Goal: Task Accomplishment & Management: Use online tool/utility

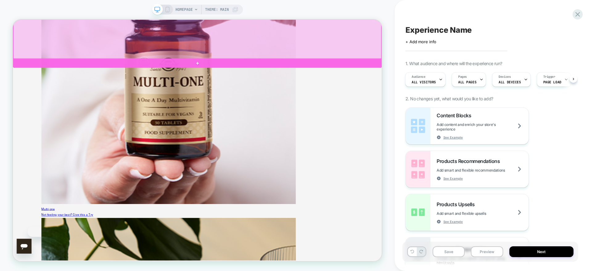
scroll to position [939, 0]
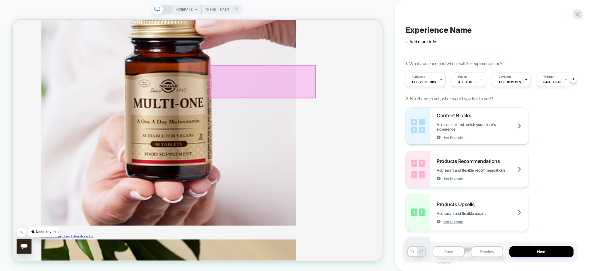
scroll to position [0, 0]
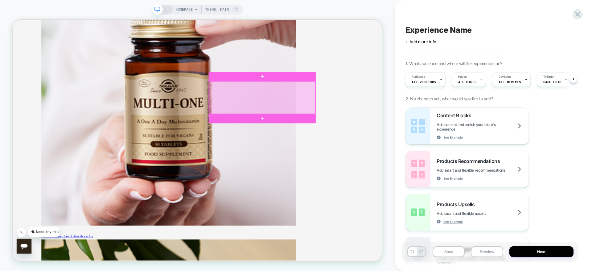
click at [302, 125] on div at bounding box center [345, 123] width 142 height 43
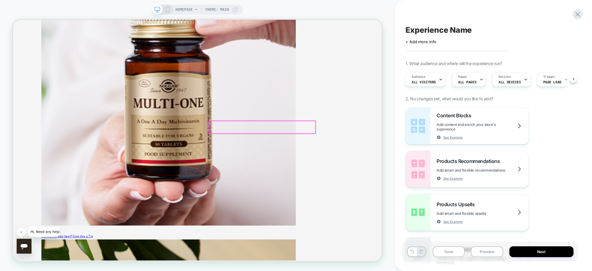
click at [295, 157] on div at bounding box center [345, 162] width 142 height 17
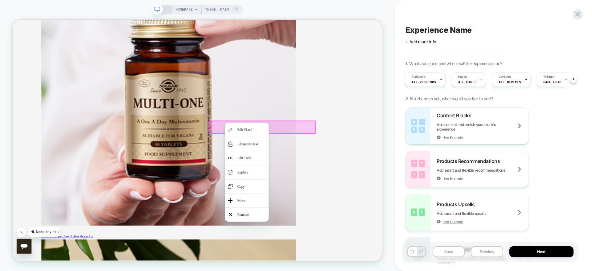
click at [295, 157] on div at bounding box center [324, 157] width 59 height 0
click at [283, 158] on div at bounding box center [345, 163] width 143 height 18
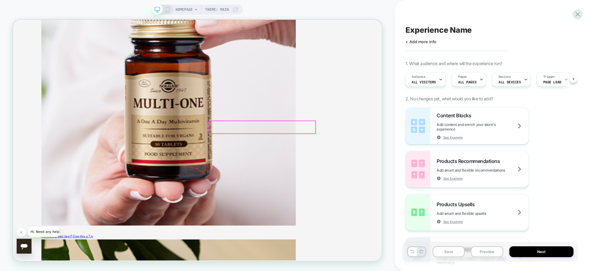
click at [283, 158] on div at bounding box center [345, 162] width 142 height 17
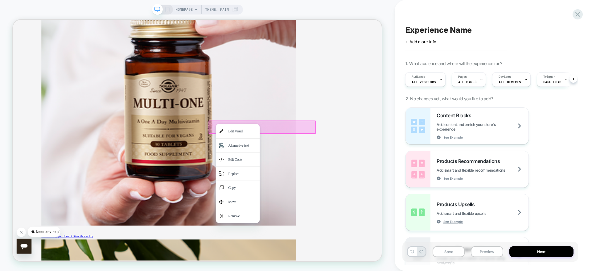
click at [378, 166] on div at bounding box center [345, 163] width 143 height 18
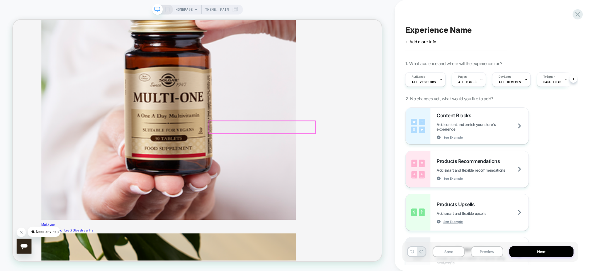
click at [352, 156] on div at bounding box center [345, 162] width 142 height 17
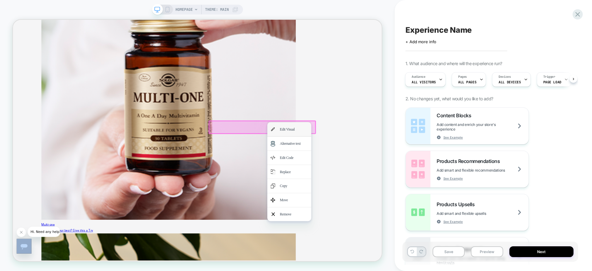
click at [366, 175] on div "Edit Visual" at bounding box center [381, 165] width 59 height 18
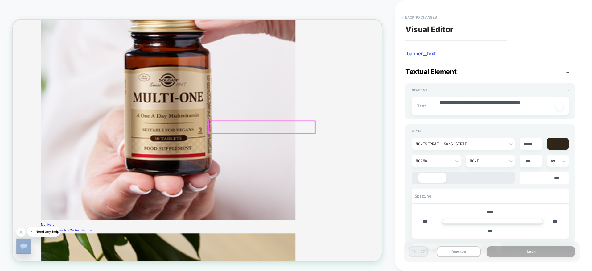
scroll to position [914, 0]
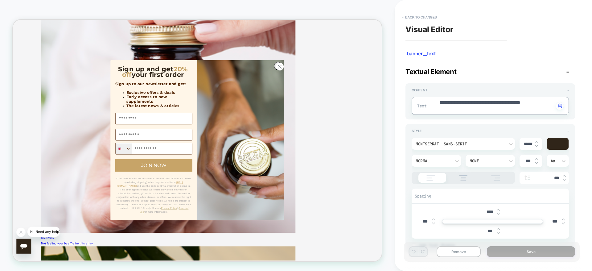
click at [500, 102] on textarea "**********" at bounding box center [496, 106] width 115 height 12
type textarea "*"
type textarea "**********"
type textarea "*"
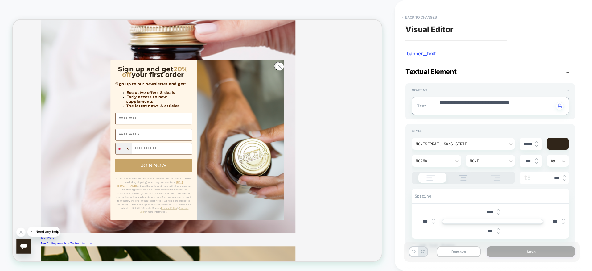
type textarea "**********"
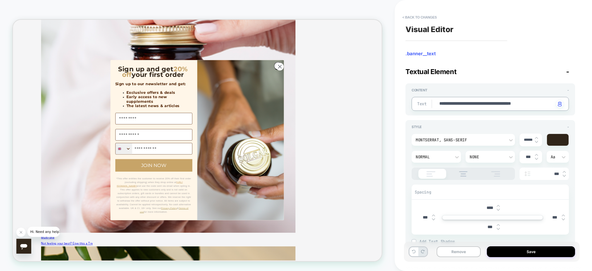
type textarea "*"
type textarea "**********"
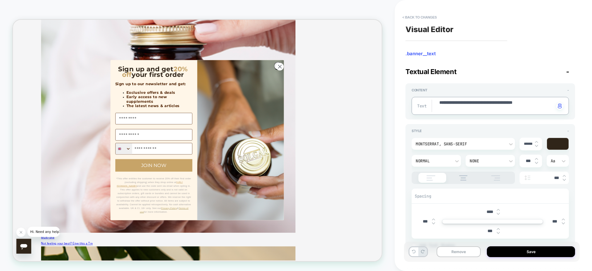
type textarea "*"
type textarea "**********"
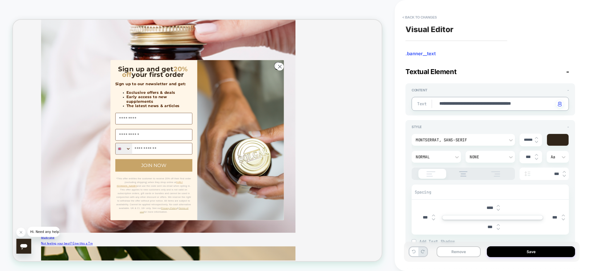
type textarea "*"
type textarea "**********"
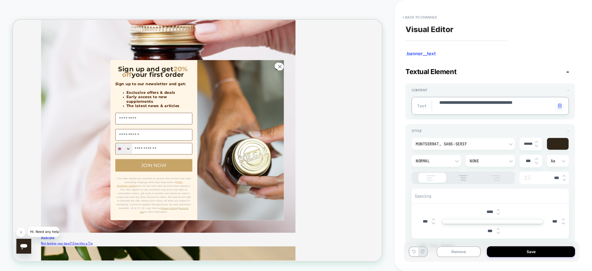
type textarea "*"
type textarea "**********"
type textarea "*"
type textarea "**********"
type textarea "*"
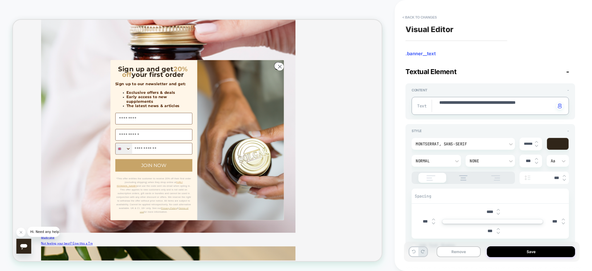
type textarea "**********"
type textarea "*"
type textarea "**********"
type textarea "*"
type textarea "**********"
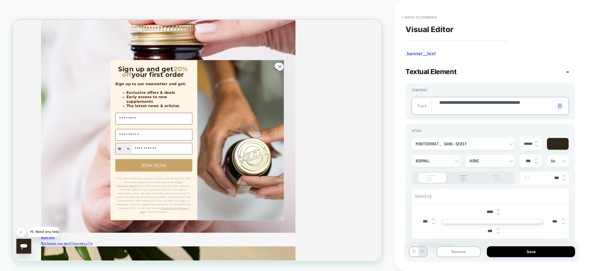
type textarea "*"
type textarea "**********"
type textarea "*"
type textarea "**********"
type textarea "*"
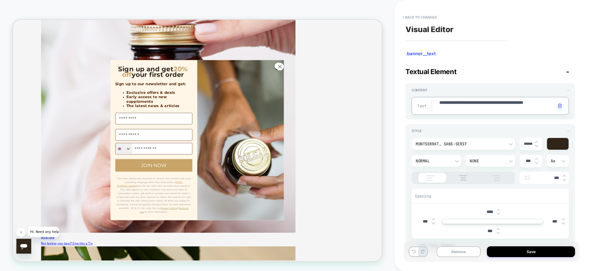
type textarea "**********"
click at [366, 85] on circle "Close dialog" at bounding box center [368, 82] width 10 height 10
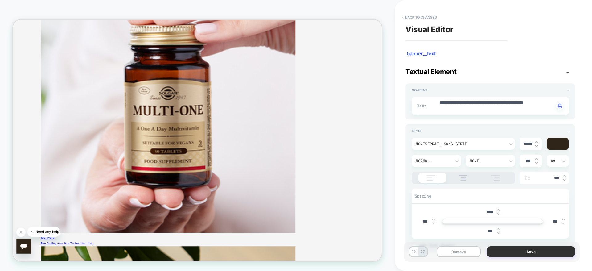
click at [508, 252] on button "Save" at bounding box center [531, 251] width 88 height 11
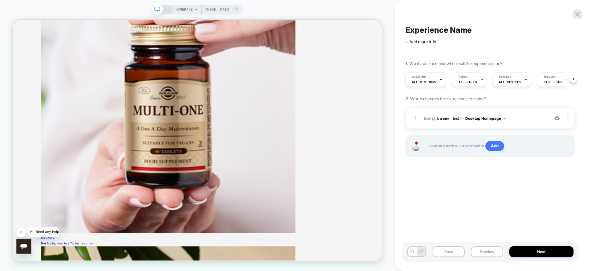
scroll to position [0, 0]
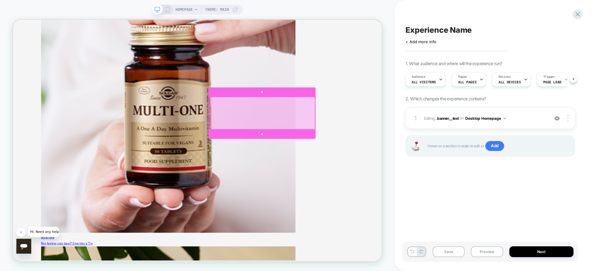
click at [380, 138] on div at bounding box center [345, 143] width 142 height 43
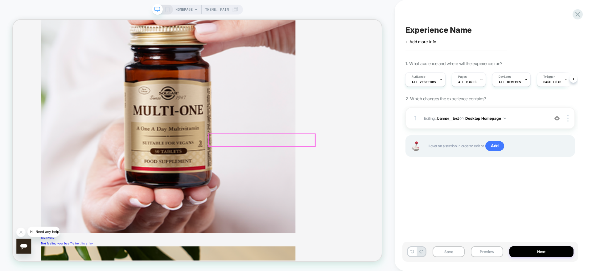
click at [453, 122] on div "1 Editing : .banner__text .banner__text on Desktop Homepage Add Before Add Afte…" at bounding box center [490, 118] width 170 height 22
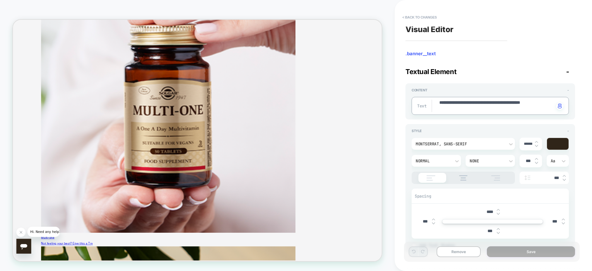
click at [464, 102] on textarea "**********" at bounding box center [496, 106] width 115 height 12
paste textarea "**********"
type textarea "*"
type textarea "**********"
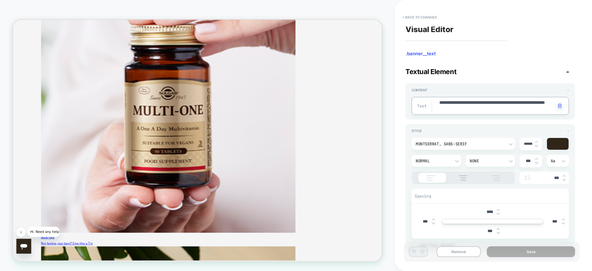
type textarea "*"
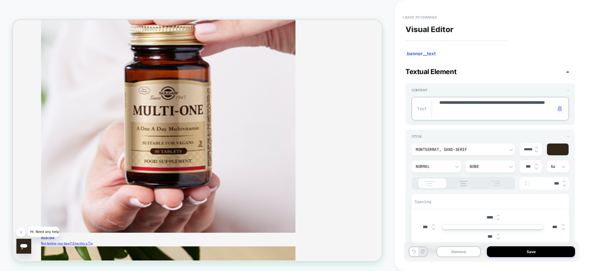
type textarea "**********"
click at [518, 247] on button "Save" at bounding box center [531, 251] width 88 height 11
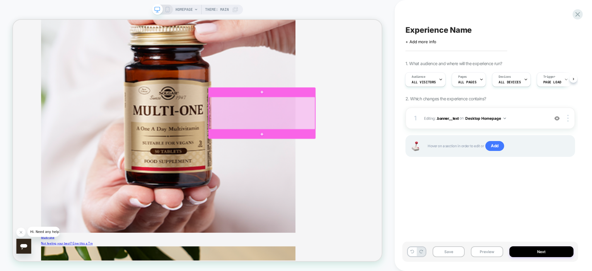
drag, startPoint x: 308, startPoint y: 146, endPoint x: 284, endPoint y: 147, distance: 23.7
click at [284, 147] on div at bounding box center [345, 143] width 142 height 43
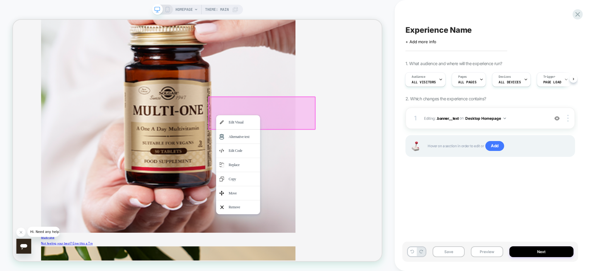
click at [366, 123] on div at bounding box center [344, 144] width 143 height 44
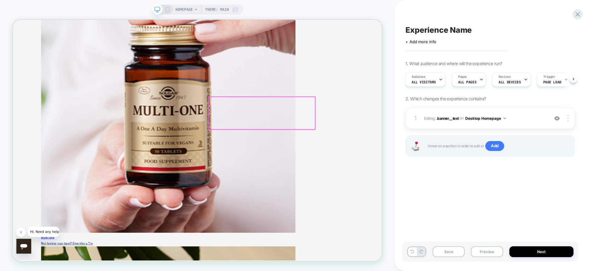
click at [366, 123] on div at bounding box center [345, 143] width 142 height 43
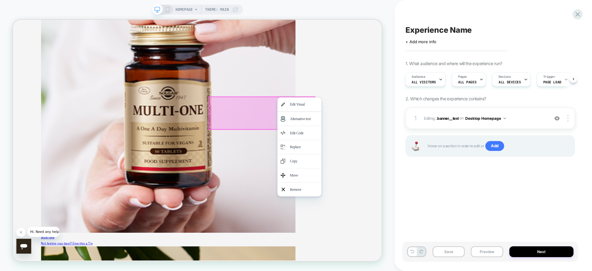
click at [310, 132] on div at bounding box center [344, 144] width 143 height 44
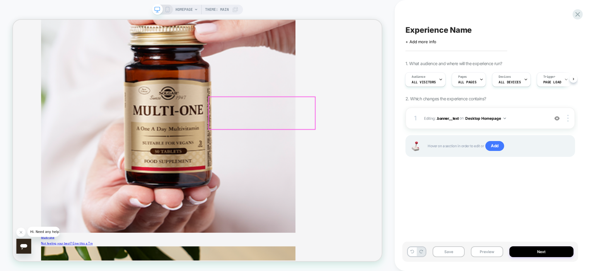
click at [310, 132] on div at bounding box center [345, 143] width 142 height 43
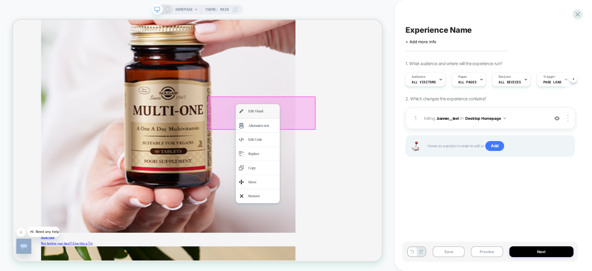
click at [322, 141] on div "Edit Visual" at bounding box center [339, 141] width 59 height 18
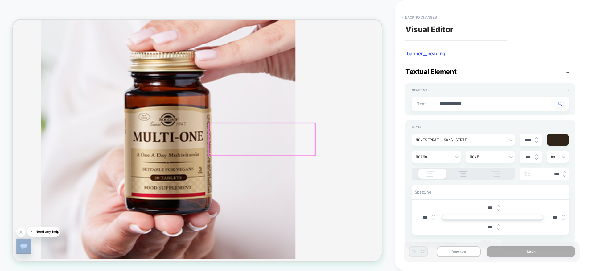
scroll to position [878, 0]
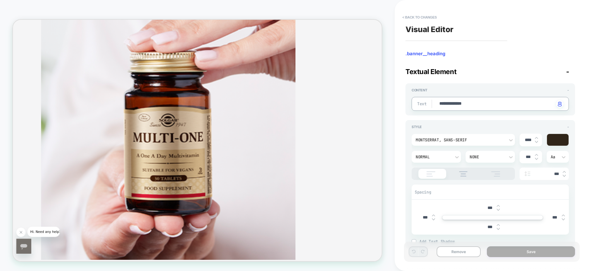
click at [449, 105] on textarea "**********" at bounding box center [496, 103] width 115 height 7
paste textarea "******"
type textarea "*"
type textarea "**********"
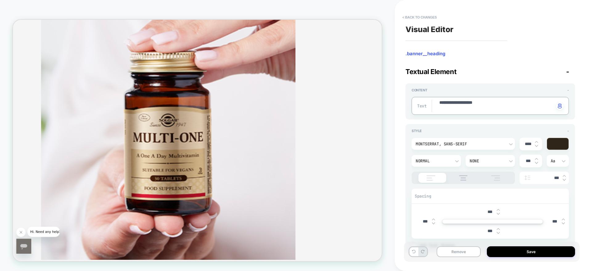
type textarea "*"
type textarea "**********"
type textarea "*"
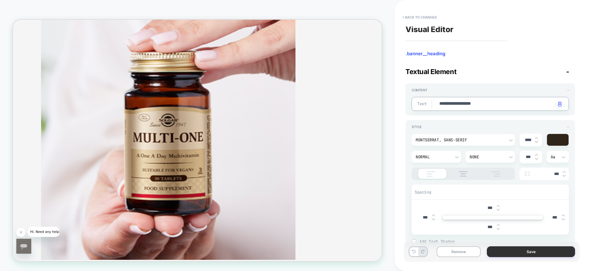
type textarea "**********"
click at [541, 255] on button "Save" at bounding box center [531, 251] width 88 height 11
type textarea "*"
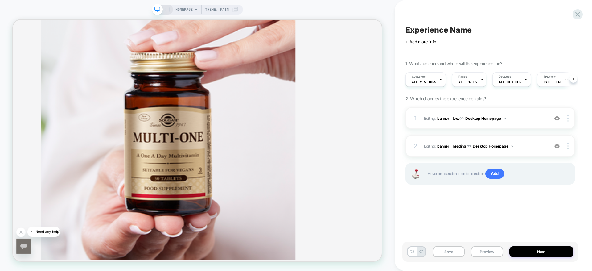
scroll to position [0, 0]
click at [448, 250] on button "Save" at bounding box center [448, 251] width 32 height 11
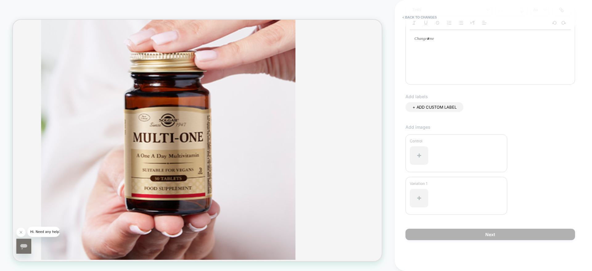
scroll to position [0, 0]
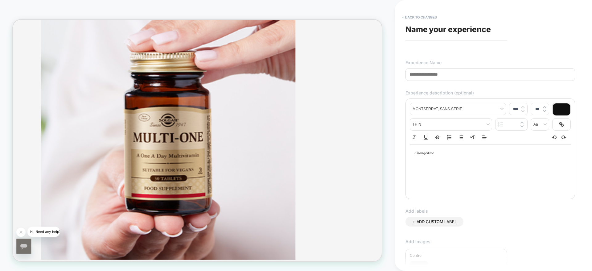
click at [425, 71] on input at bounding box center [490, 74] width 170 height 13
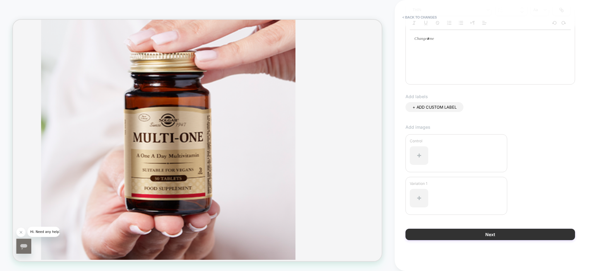
type input "**********"
click at [436, 231] on button "Next" at bounding box center [490, 233] width 170 height 11
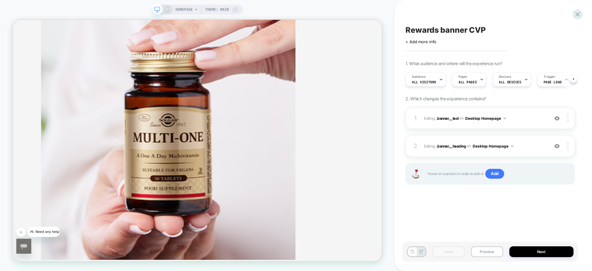
scroll to position [0, 0]
click at [479, 80] on icon at bounding box center [481, 79] width 4 height 4
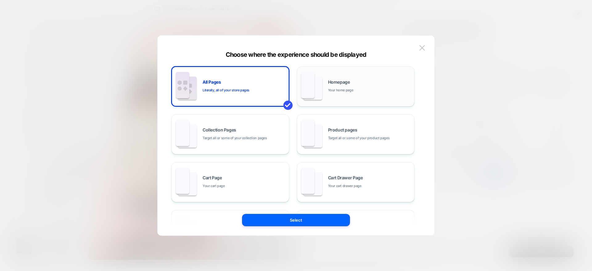
click at [361, 92] on div "Homepage Your home page" at bounding box center [369, 86] width 83 height 13
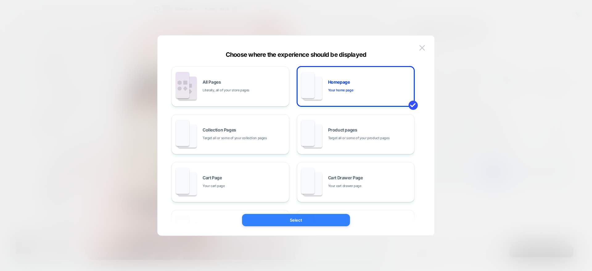
click at [327, 215] on button "Select" at bounding box center [296, 220] width 108 height 12
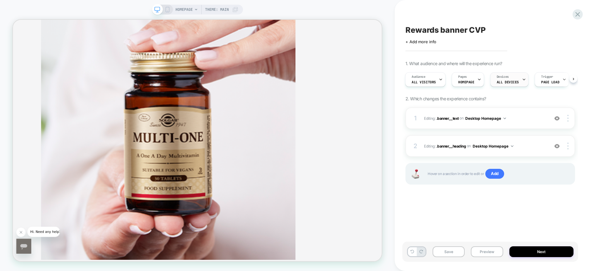
click at [514, 81] on span "ALL DEVICES" at bounding box center [508, 82] width 22 height 4
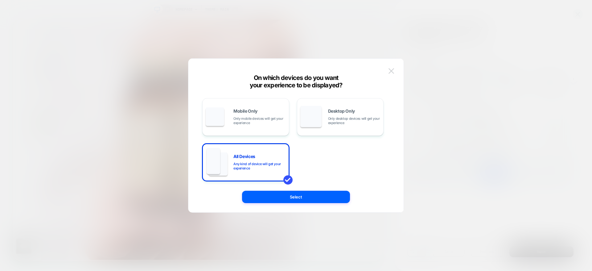
click at [395, 72] on button at bounding box center [390, 70] width 9 height 9
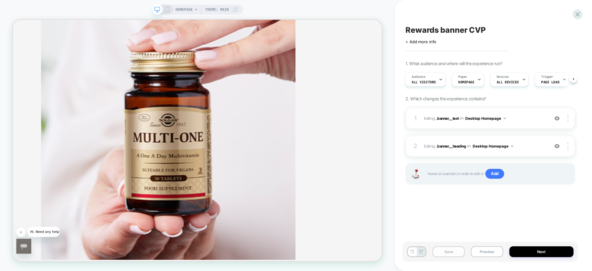
click at [458, 250] on button "Save" at bounding box center [448, 251] width 32 height 11
click at [540, 252] on button "Next" at bounding box center [541, 251] width 64 height 11
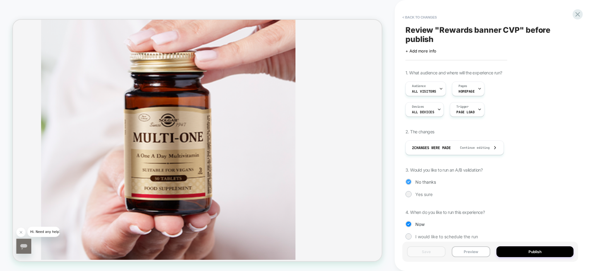
scroll to position [9, 0]
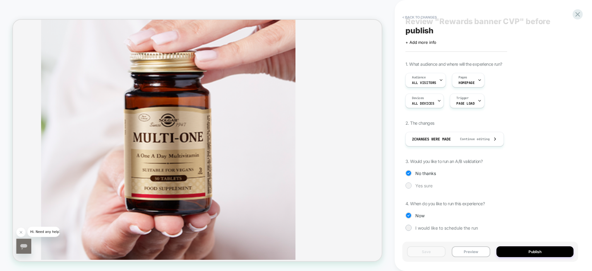
click at [405, 183] on div "Yes sure" at bounding box center [490, 185] width 170 height 6
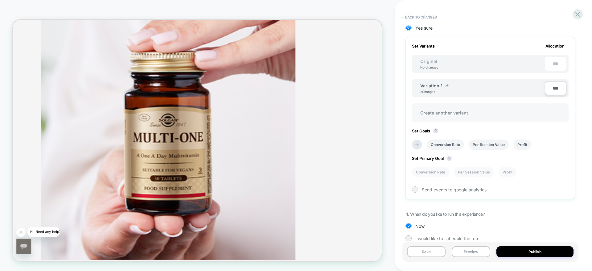
scroll to position [177, 0]
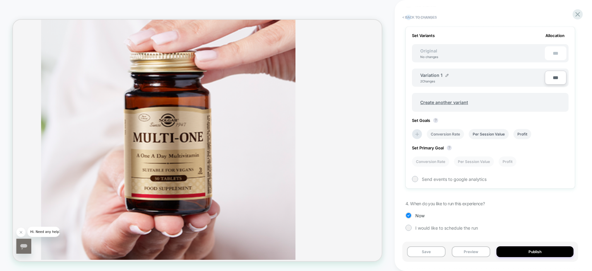
click at [451, 135] on li "Conversion Rate" at bounding box center [445, 134] width 37 height 10
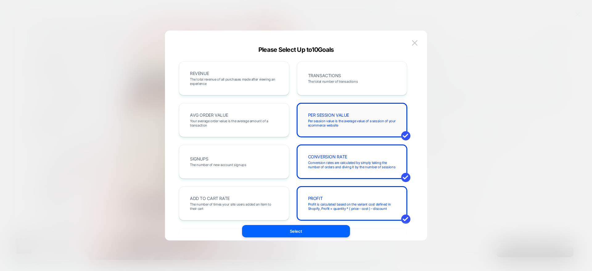
click at [390, 131] on div "PER SESSION VALUE Per session value is the average value of a session of your e…" at bounding box center [352, 120] width 110 height 34
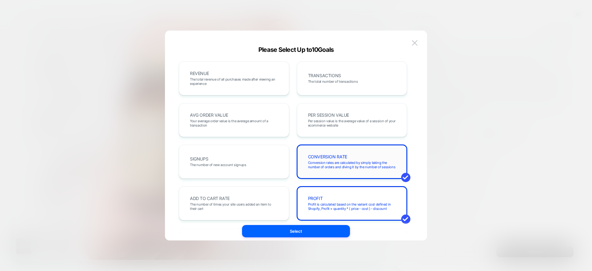
click at [388, 158] on div "CONVERSION RATE Conversion rates are calculated by simply taking the number of …" at bounding box center [351, 161] width 97 height 21
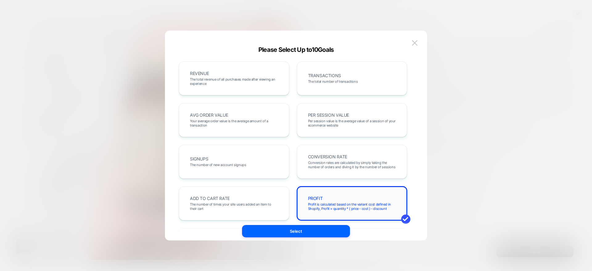
click at [382, 196] on div "PROFIT Profit is calculated based on the variant cost defined in Shopify, Profi…" at bounding box center [351, 203] width 97 height 21
click at [339, 204] on span "Profit is calculated based on the variant cost defined in Shopify, Profit = qua…" at bounding box center [352, 206] width 88 height 9
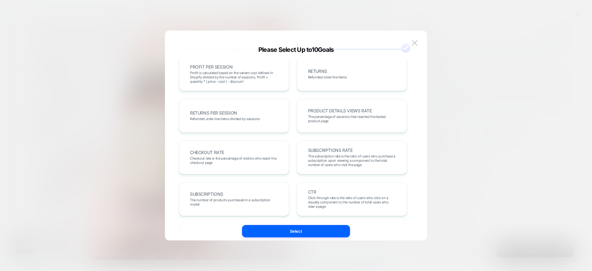
scroll to position [213, 0]
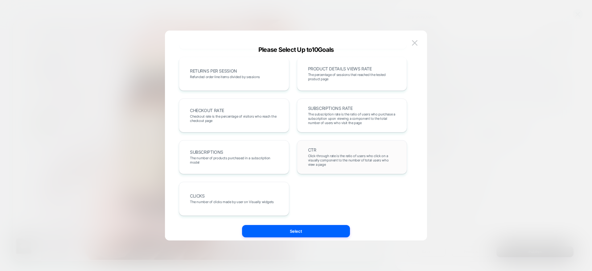
click at [351, 166] on span "Click-through rate is the ratio of users who click on a visually component to t…" at bounding box center [352, 159] width 88 height 13
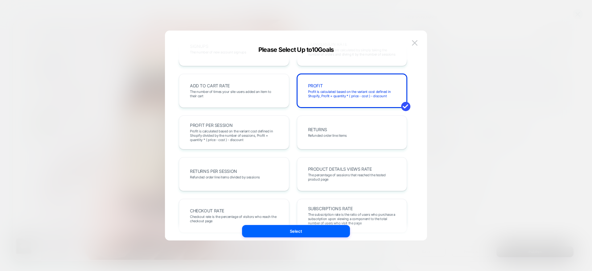
scroll to position [112, 0]
click at [386, 107] on div "PROFIT Profit is calculated based on the variant cost defined in Shopify, Profi…" at bounding box center [352, 91] width 110 height 34
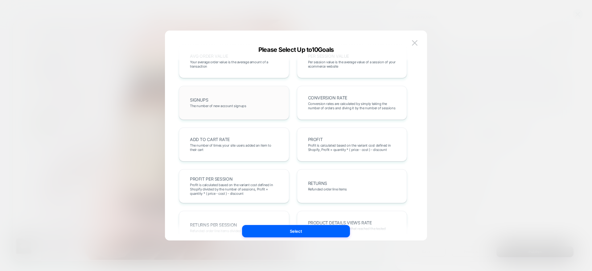
scroll to position [57, 0]
click at [243, 112] on div "SIGNUPS The number of new account signups" at bounding box center [233, 104] width 97 height 21
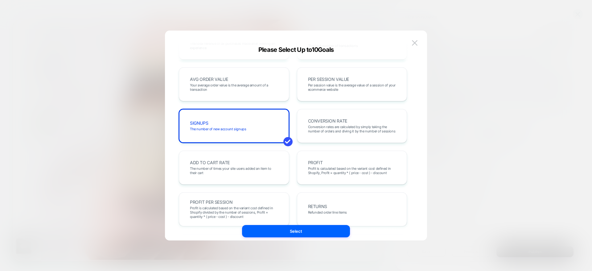
scroll to position [35, 0]
click at [353, 134] on div "CONVERSION RATE Conversion rates are calculated by simply taking the number of …" at bounding box center [351, 126] width 97 height 21
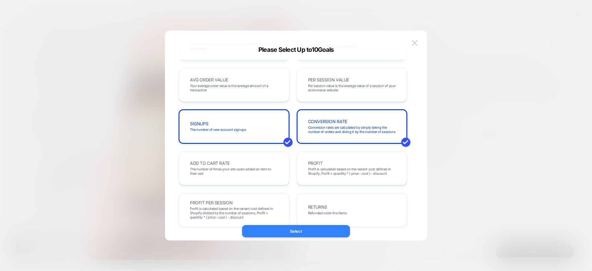
click at [326, 229] on button "Select" at bounding box center [296, 231] width 108 height 12
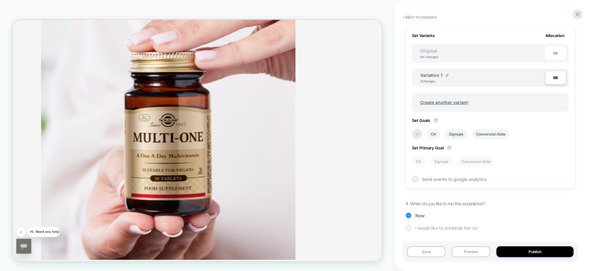
click at [418, 226] on span "I would like to schedule the run" at bounding box center [446, 227] width 63 height 5
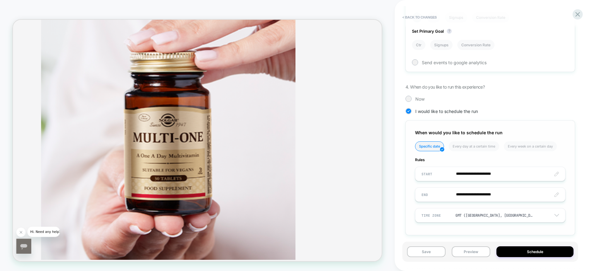
scroll to position [297, 0]
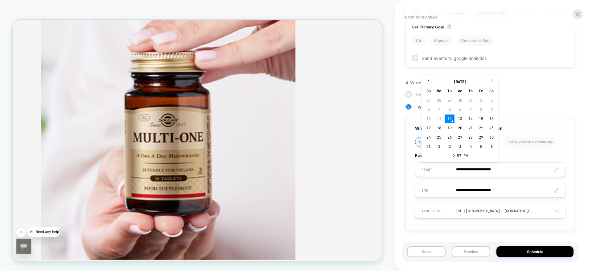
click at [485, 170] on input "**********" at bounding box center [490, 169] width 150 height 14
click at [449, 139] on td "26" at bounding box center [449, 137] width 10 height 9
type input "**********"
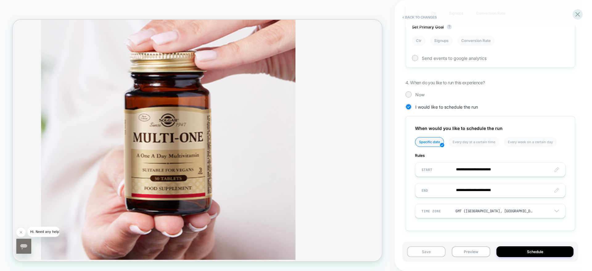
click at [439, 255] on button "Save" at bounding box center [426, 251] width 39 height 11
click at [543, 247] on button "Schedule" at bounding box center [534, 251] width 77 height 11
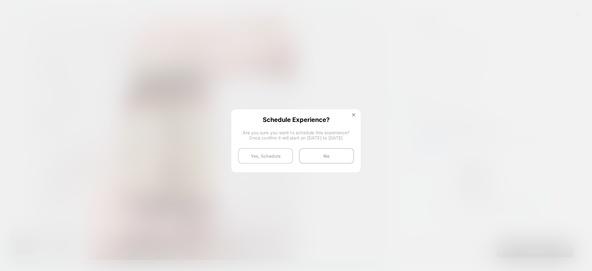
click at [276, 157] on button "Yes, Schedule" at bounding box center [265, 155] width 55 height 15
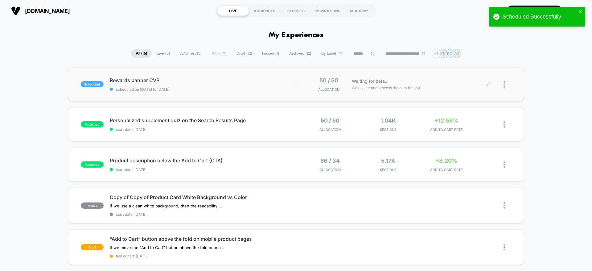
click at [505, 78] on div at bounding box center [507, 84] width 8 height 14
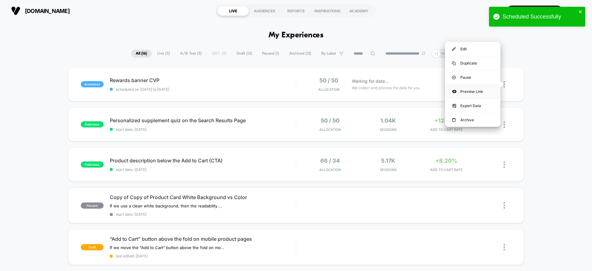
click at [480, 91] on div "Preview Link" at bounding box center [472, 91] width 55 height 14
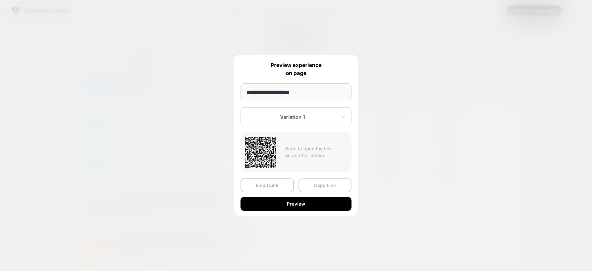
click at [321, 188] on button "Copy Link" at bounding box center [324, 185] width 53 height 14
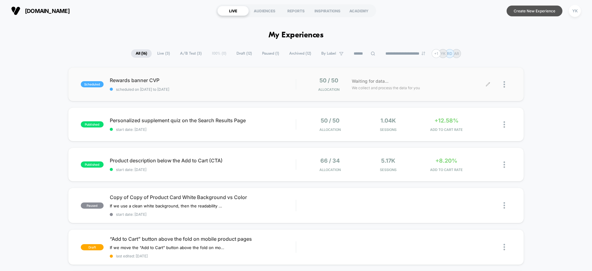
click at [521, 6] on button "Create New Experience" at bounding box center [534, 11] width 56 height 11
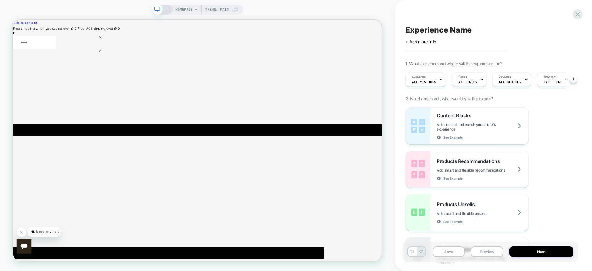
scroll to position [0, 0]
click at [421, 32] on span "Experience Name" at bounding box center [438, 29] width 66 height 9
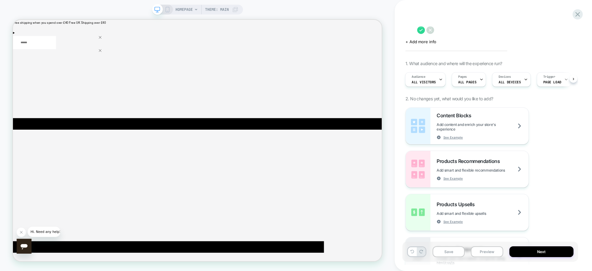
click at [414, 32] on textarea at bounding box center [409, 29] width 9 height 9
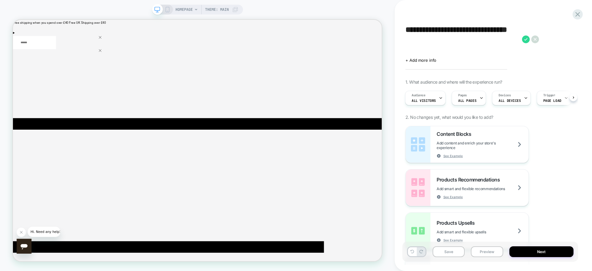
scroll to position [0, 0]
type textarea "**********"
click at [192, 11] on span "HOMEPAGE" at bounding box center [183, 10] width 17 height 10
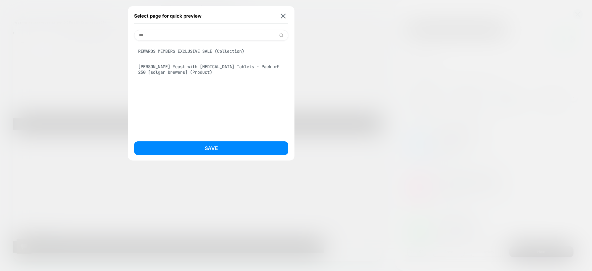
type input "***"
click at [214, 53] on div "REWARDS MEMBERS EXCLUSIVE SALE (Collection)" at bounding box center [211, 51] width 154 height 12
click at [283, 18] on button at bounding box center [283, 15] width 8 height 5
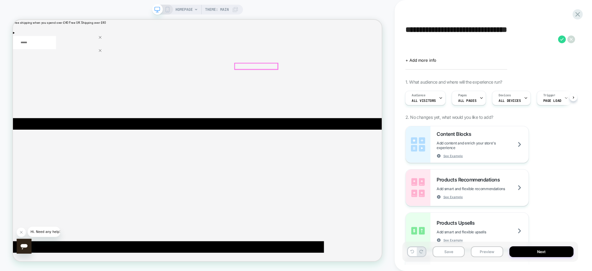
click at [346, 80] on div at bounding box center [337, 82] width 57 height 8
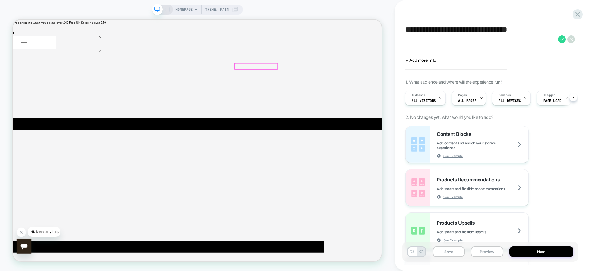
click at [346, 80] on div at bounding box center [337, 82] width 57 height 8
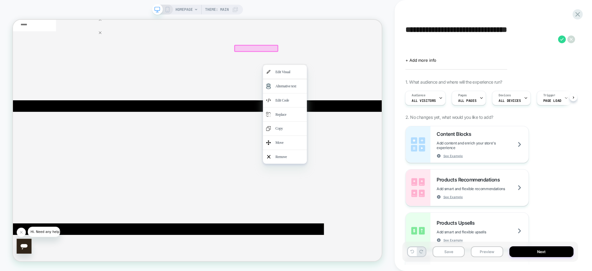
scroll to position [28, 0]
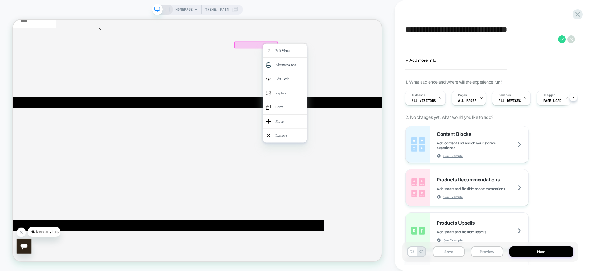
click at [327, 49] on div at bounding box center [337, 53] width 59 height 9
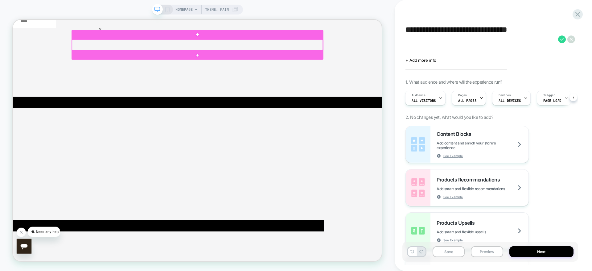
click at [329, 50] on div at bounding box center [259, 53] width 334 height 14
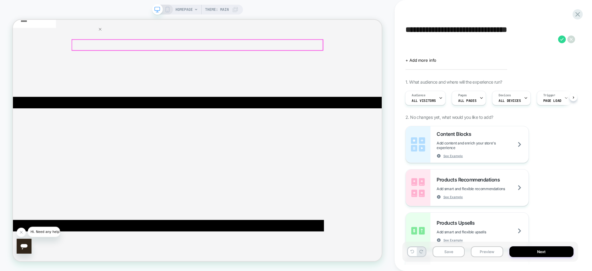
click at [329, 50] on div at bounding box center [259, 53] width 334 height 14
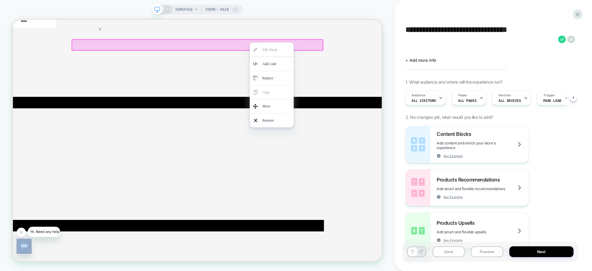
click at [329, 50] on div at bounding box center [358, 50] width 59 height 0
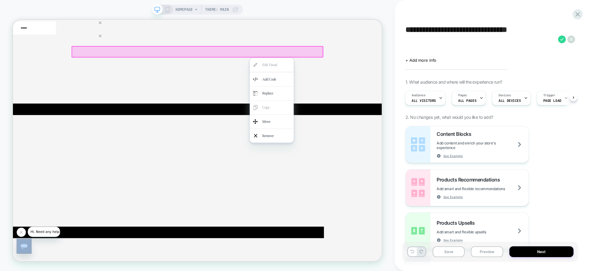
scroll to position [0, 0]
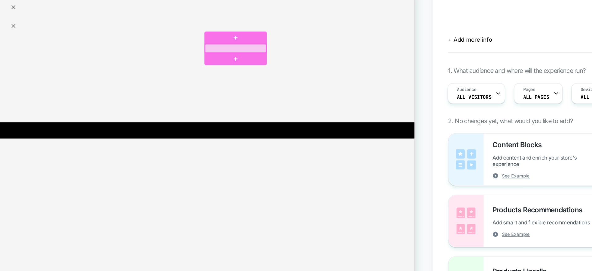
click at [210, 43] on div at bounding box center [213, 44] width 57 height 8
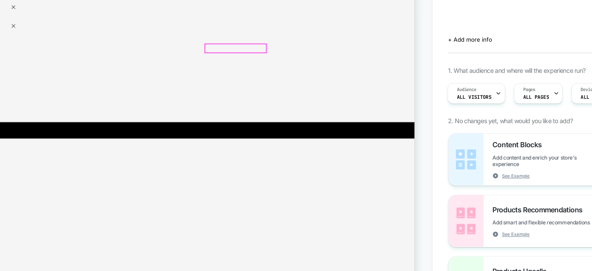
click at [210, 43] on div at bounding box center [213, 44] width 57 height 8
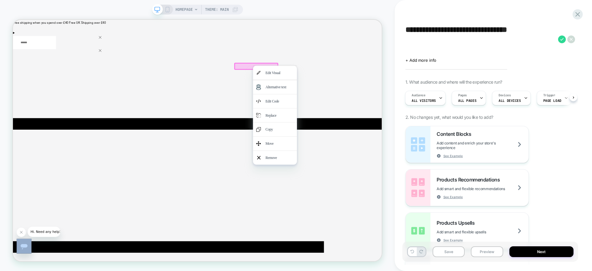
click at [324, 81] on div at bounding box center [337, 81] width 59 height 9
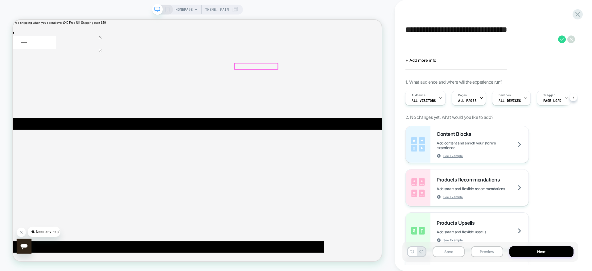
click at [324, 81] on div at bounding box center [337, 82] width 57 height 8
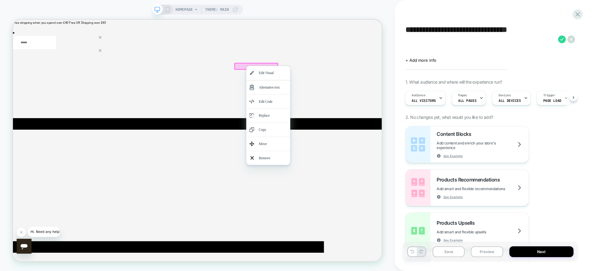
click at [324, 81] on div at bounding box center [353, 81] width 59 height 0
click at [313, 81] on div at bounding box center [337, 81] width 59 height 9
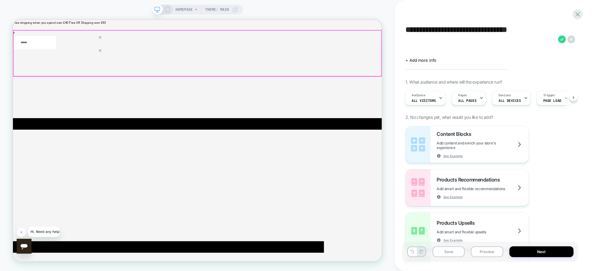
drag, startPoint x: 314, startPoint y: 82, endPoint x: 361, endPoint y: 33, distance: 67.4
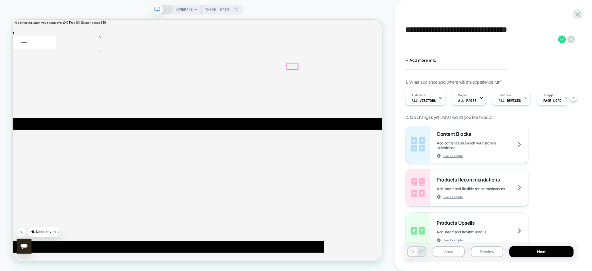
click at [380, 82] on div at bounding box center [385, 82] width 14 height 8
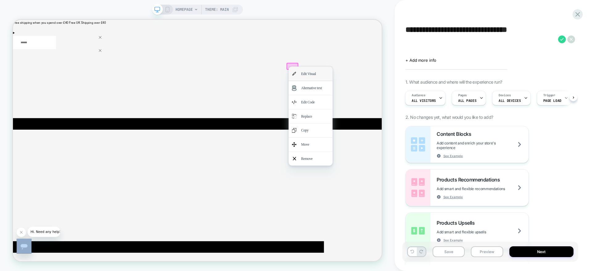
click at [382, 87] on div "Edit Visual" at bounding box center [409, 91] width 59 height 18
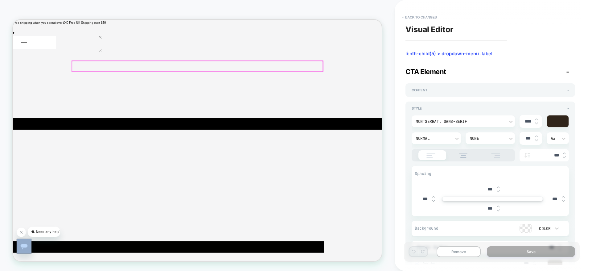
click at [382, 87] on div at bounding box center [259, 82] width 334 height 14
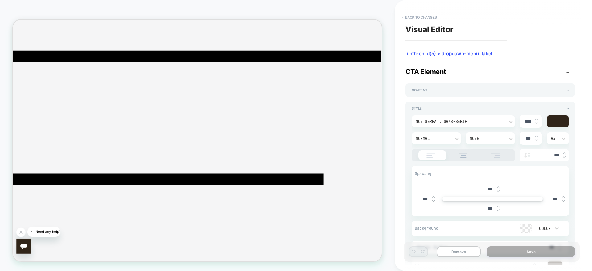
scroll to position [0, 0]
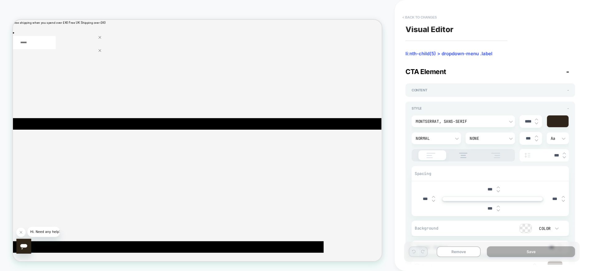
click at [423, 14] on button "< Back to changes" at bounding box center [419, 17] width 41 height 10
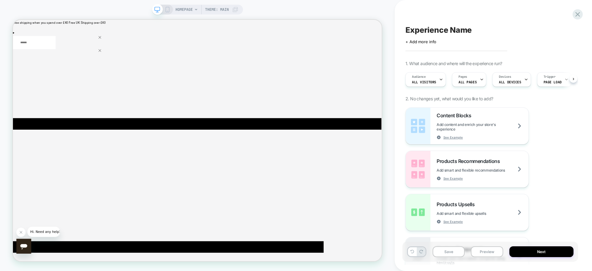
scroll to position [0, 0]
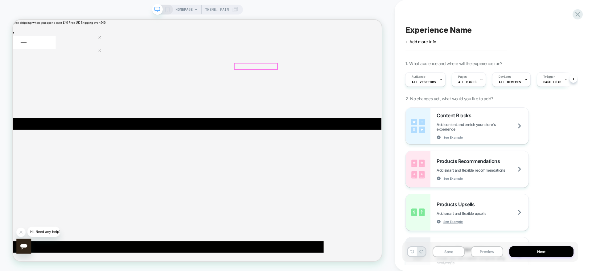
click at [327, 78] on div at bounding box center [336, 82] width 57 height 8
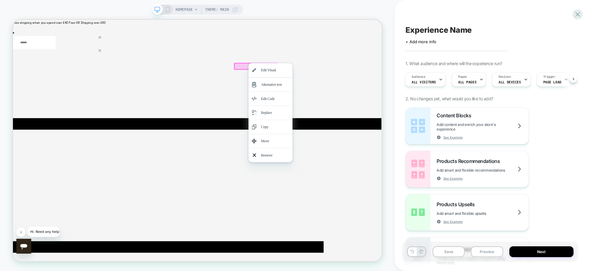
click at [327, 77] on div at bounding box center [356, 77] width 59 height 0
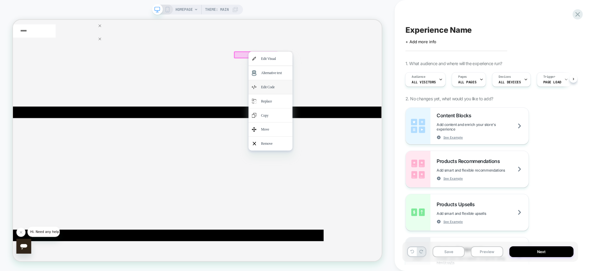
scroll to position [0, 0]
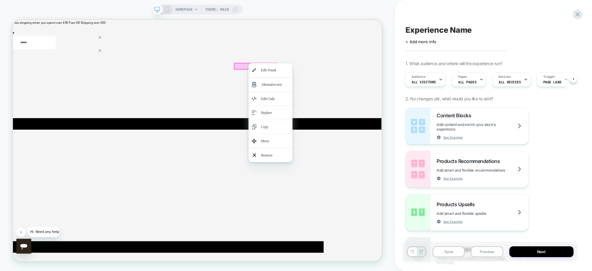
click at [388, 161] on div "HOMEPAGE Theme: MAIN" at bounding box center [197, 135] width 394 height 258
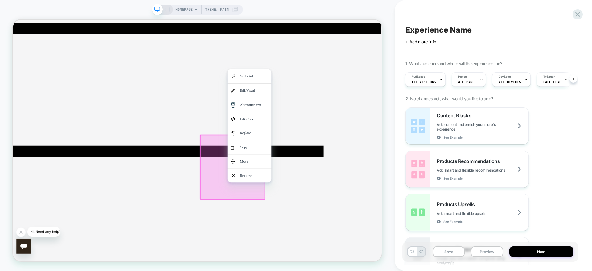
scroll to position [129, 0]
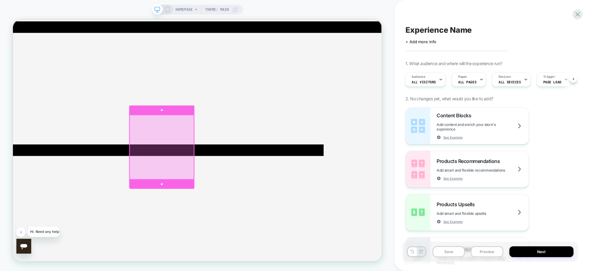
click at [183, 155] on div at bounding box center [212, 190] width 86 height 86
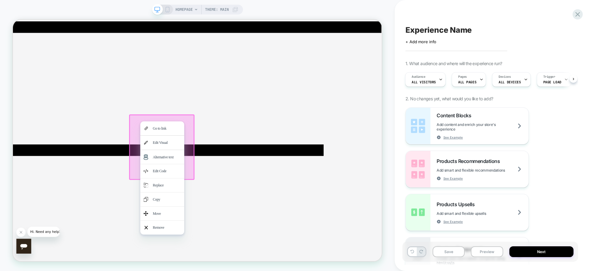
scroll to position [0, 0]
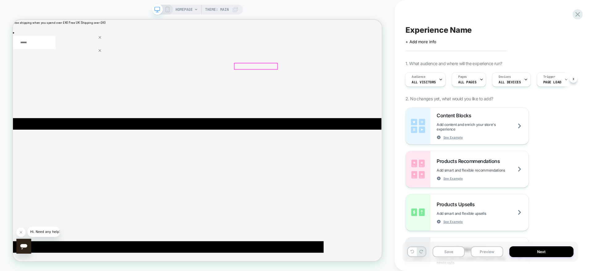
drag, startPoint x: 340, startPoint y: 85, endPoint x: 334, endPoint y: 82, distance: 6.4
click at [334, 82] on div at bounding box center [336, 82] width 57 height 8
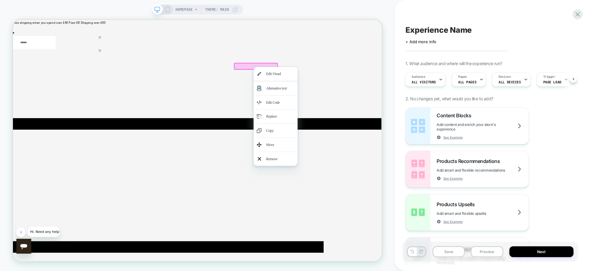
click at [189, 10] on span "HOMEPAGE" at bounding box center [183, 10] width 17 height 10
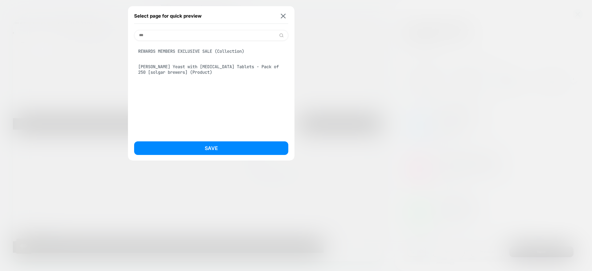
type input "***"
click at [195, 55] on div "REWARDS MEMBERS EXCLUSIVE SALE (Collection)" at bounding box center [211, 51] width 154 height 12
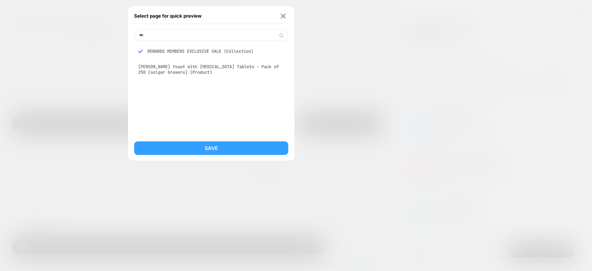
click at [195, 144] on button "Save" at bounding box center [211, 148] width 154 height 14
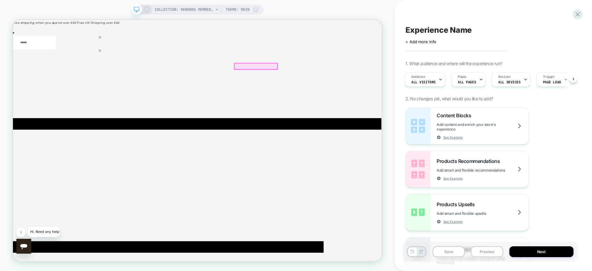
drag, startPoint x: 207, startPoint y: 164, endPoint x: 331, endPoint y: 78, distance: 150.7
click at [331, 78] on div at bounding box center [336, 82] width 57 height 8
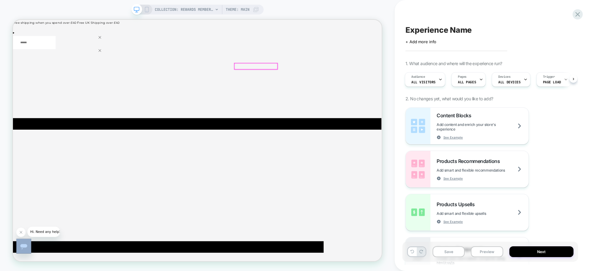
click at [331, 78] on div at bounding box center [336, 82] width 57 height 8
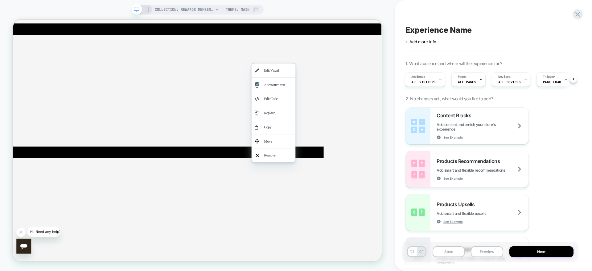
scroll to position [136, 0]
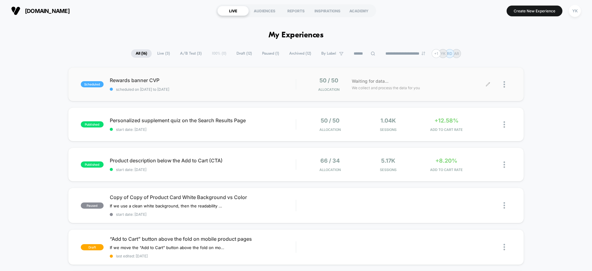
click at [506, 85] on div at bounding box center [507, 84] width 8 height 14
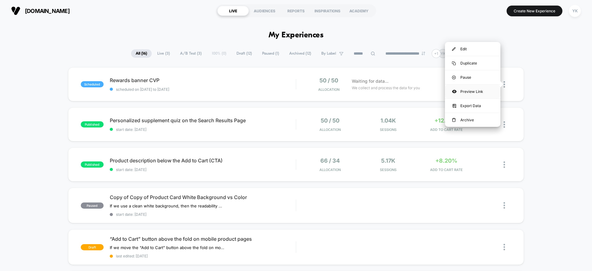
click at [487, 89] on div "Preview Link" at bounding box center [472, 91] width 55 height 14
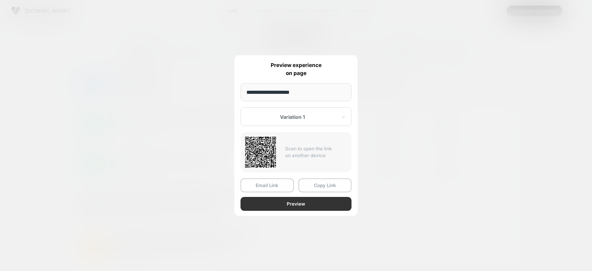
click at [288, 202] on button "Preview" at bounding box center [295, 204] width 111 height 14
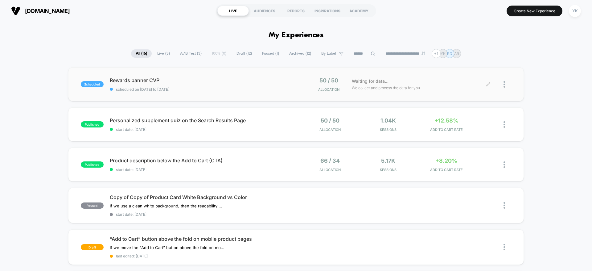
click at [369, 81] on span "Waiting for data..." at bounding box center [370, 81] width 37 height 7
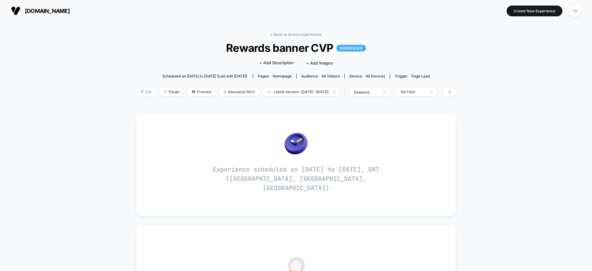
click at [138, 91] on span "Edit" at bounding box center [146, 92] width 20 height 8
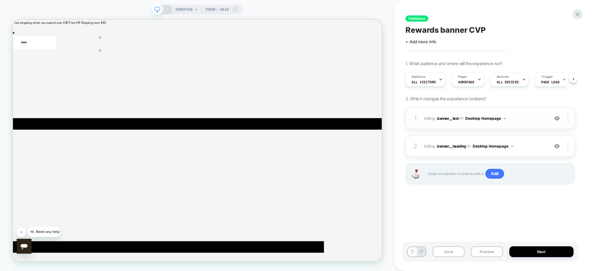
click at [504, 116] on button "Desktop Homepage" at bounding box center [485, 118] width 41 height 8
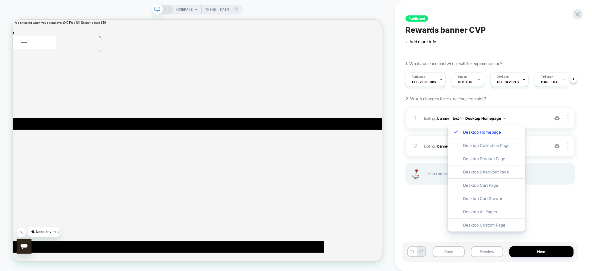
click at [556, 178] on span "Hover on a section in order to edit or Add" at bounding box center [497, 174] width 141 height 10
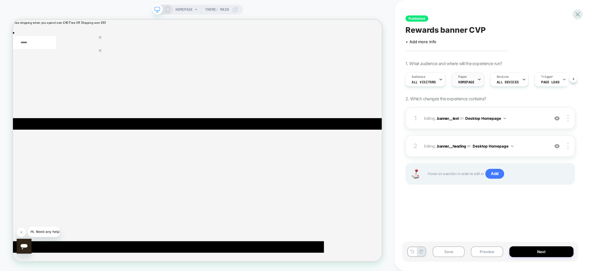
click at [480, 80] on div "Pages HOMEPAGE" at bounding box center [468, 79] width 32 height 14
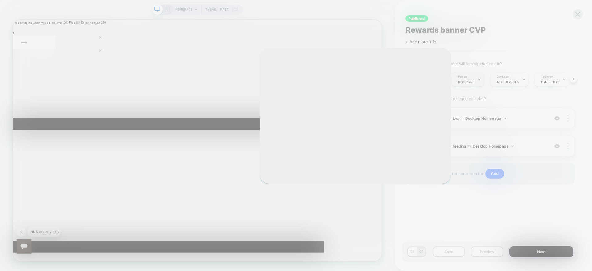
click at [480, 80] on div at bounding box center [296, 135] width 592 height 271
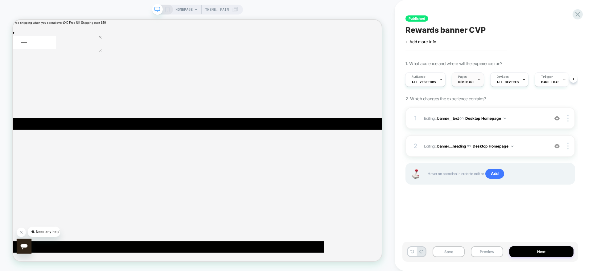
click at [471, 78] on div "Pages HOMEPAGE" at bounding box center [466, 79] width 29 height 14
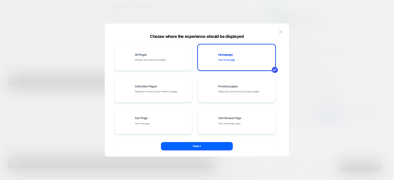
scroll to position [93, 0]
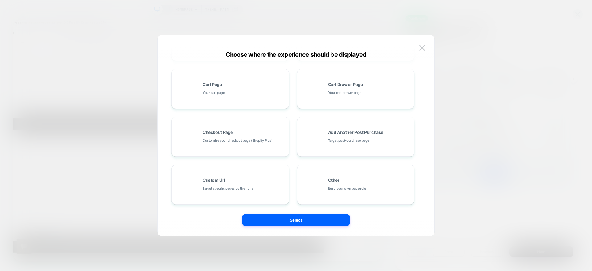
click at [485, 203] on div at bounding box center [296, 135] width 592 height 271
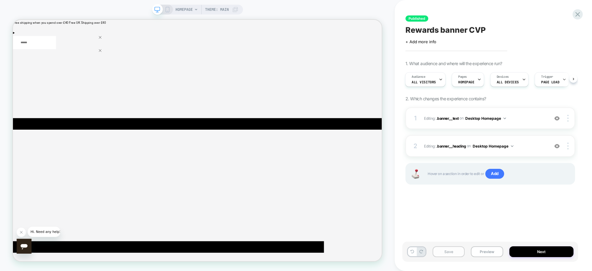
click at [450, 251] on button "Save" at bounding box center [448, 251] width 32 height 11
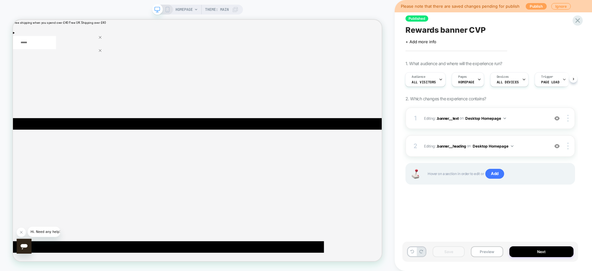
click at [537, 7] on button "Publish" at bounding box center [535, 6] width 21 height 6
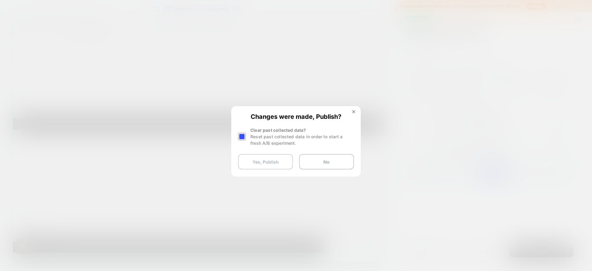
click at [267, 167] on button "Yes, Publish" at bounding box center [265, 161] width 55 height 15
